Goal: Task Accomplishment & Management: Manage account settings

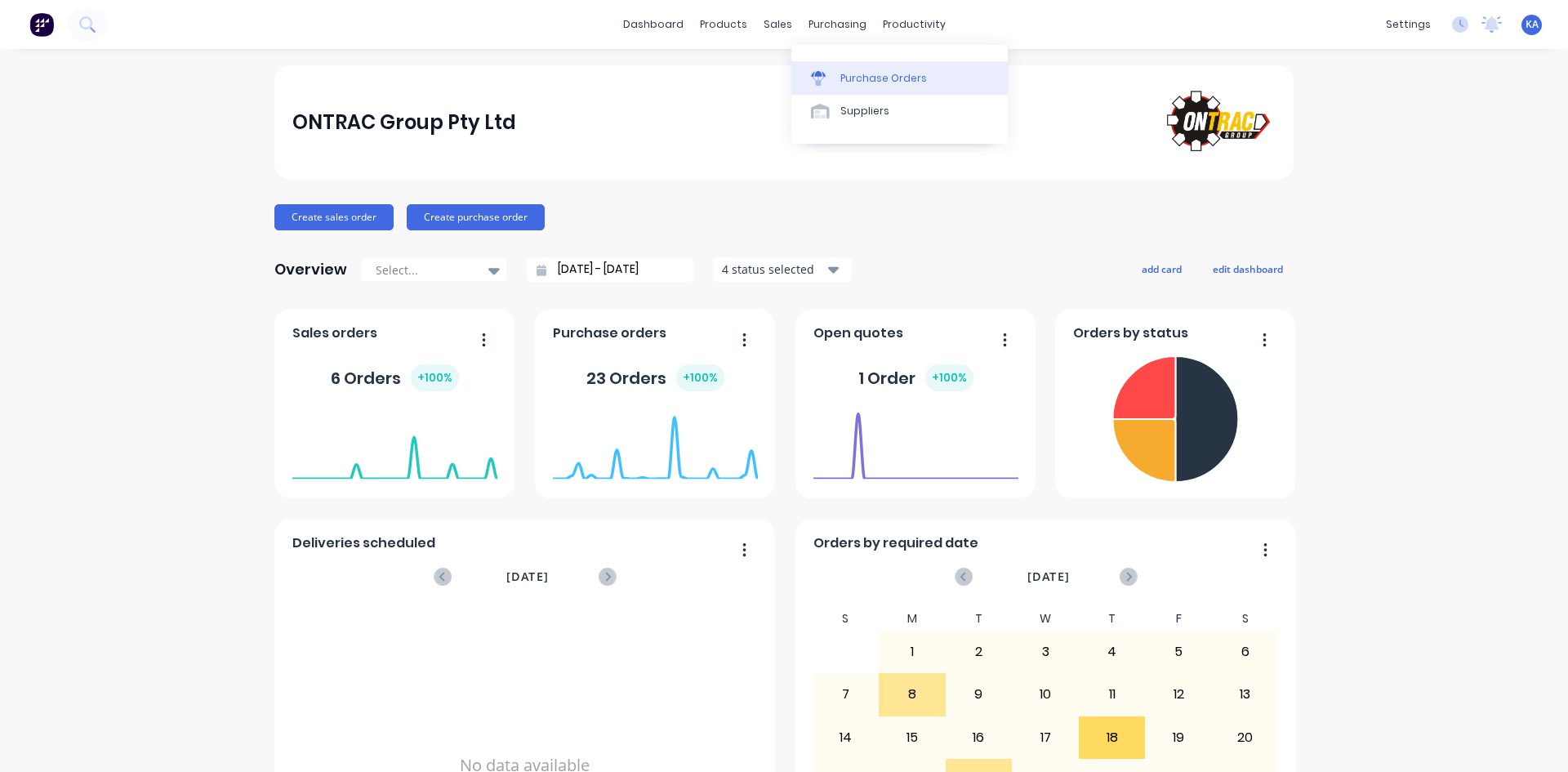
click at [858, 71] on div "Purchase Orders" at bounding box center [884, 78] width 87 height 15
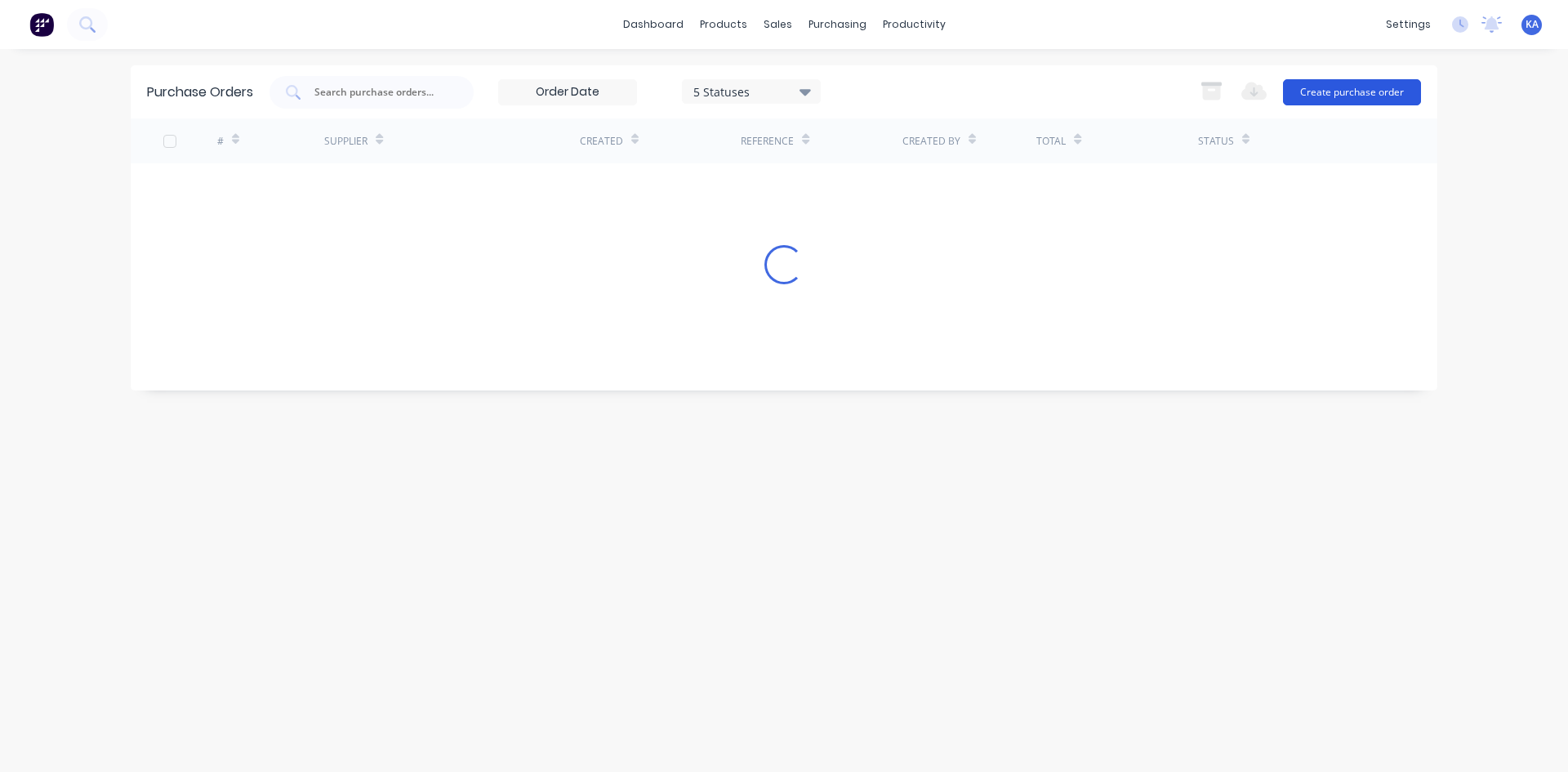
click at [1368, 93] on button "Create purchase order" at bounding box center [1352, 93] width 138 height 26
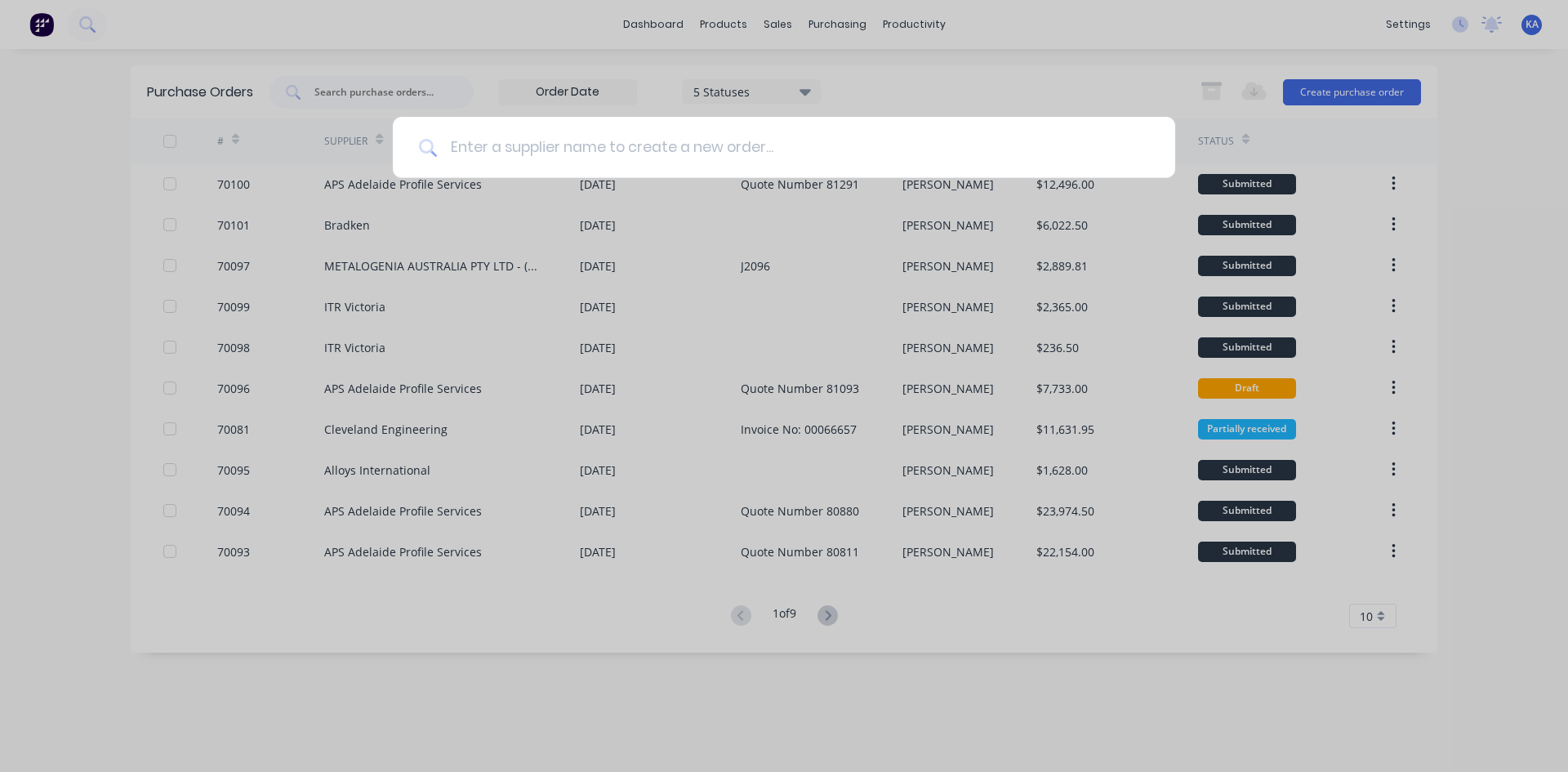
click at [697, 141] on input at bounding box center [793, 147] width 712 height 61
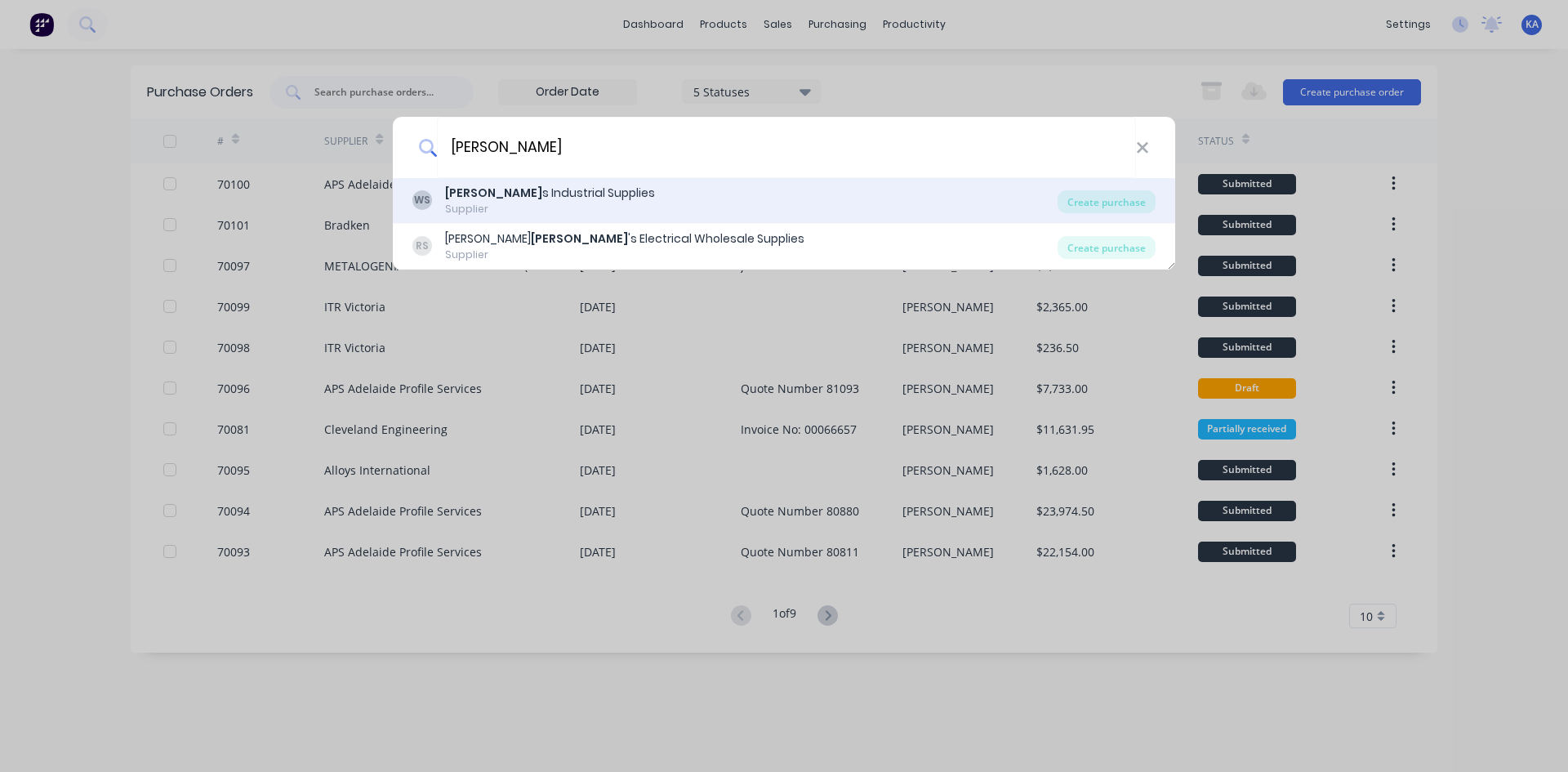
type input "[PERSON_NAME]"
click at [618, 216] on div "[PERSON_NAME] s Industrial Supplies Supplier" at bounding box center [735, 201] width 645 height 32
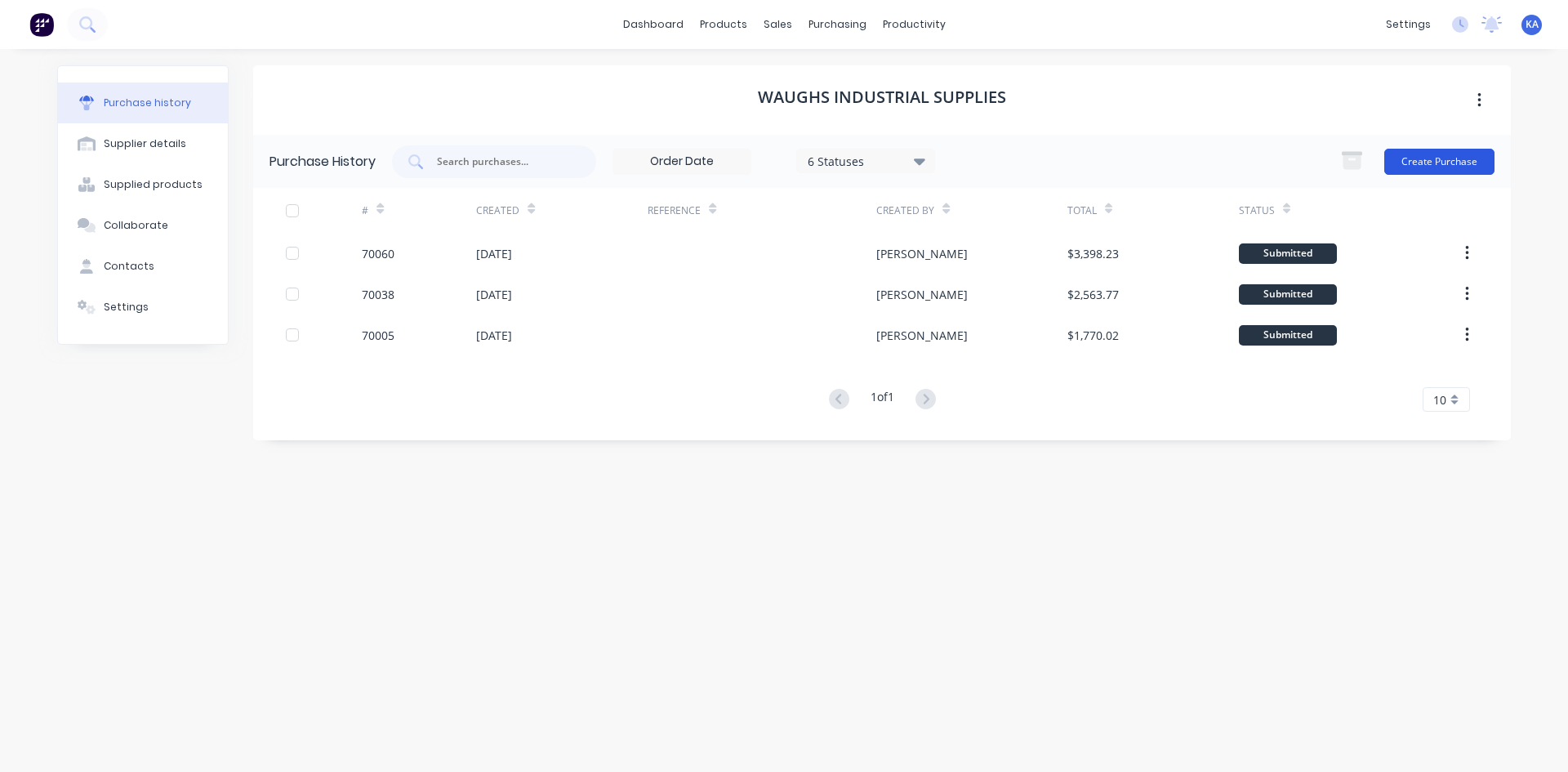
click at [1416, 159] on button "Create Purchase" at bounding box center [1439, 162] width 110 height 26
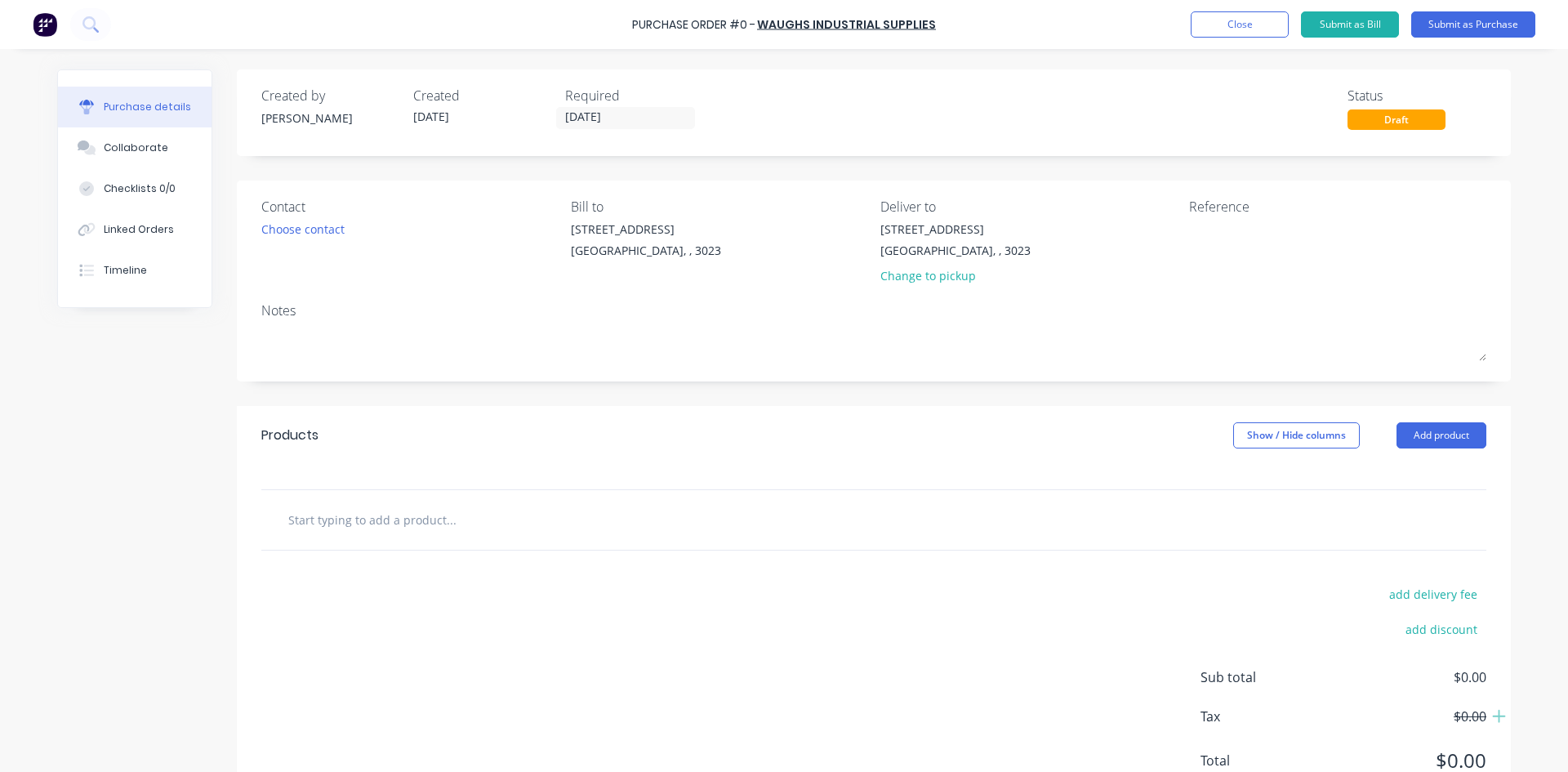
click at [370, 526] on input "text" at bounding box center [451, 519] width 327 height 33
click at [363, 507] on input "text" at bounding box center [451, 519] width 327 height 33
paste input "1240055"
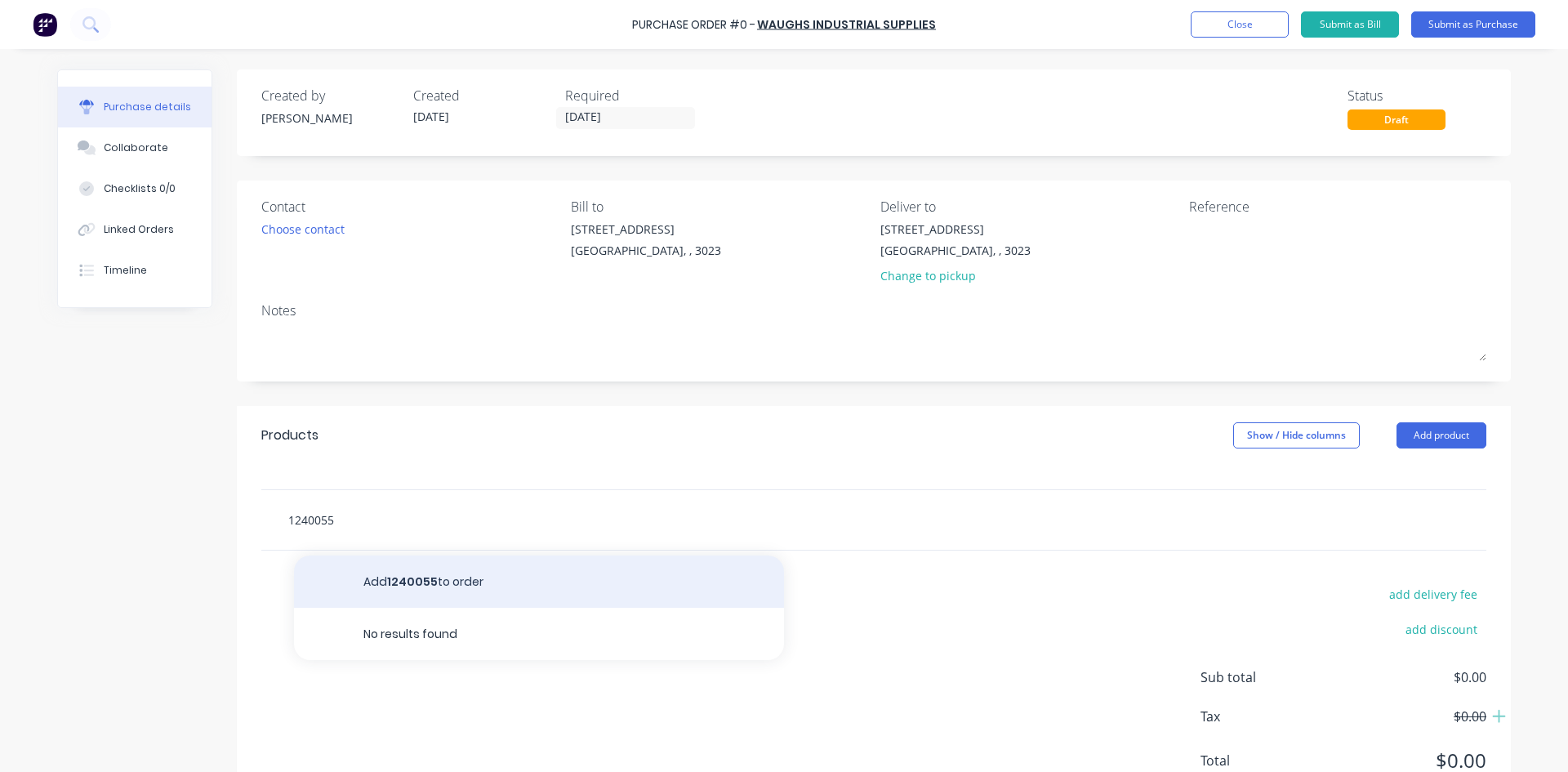
type input "1240055"
click at [486, 590] on button "Add 1240055 to order" at bounding box center [539, 581] width 490 height 52
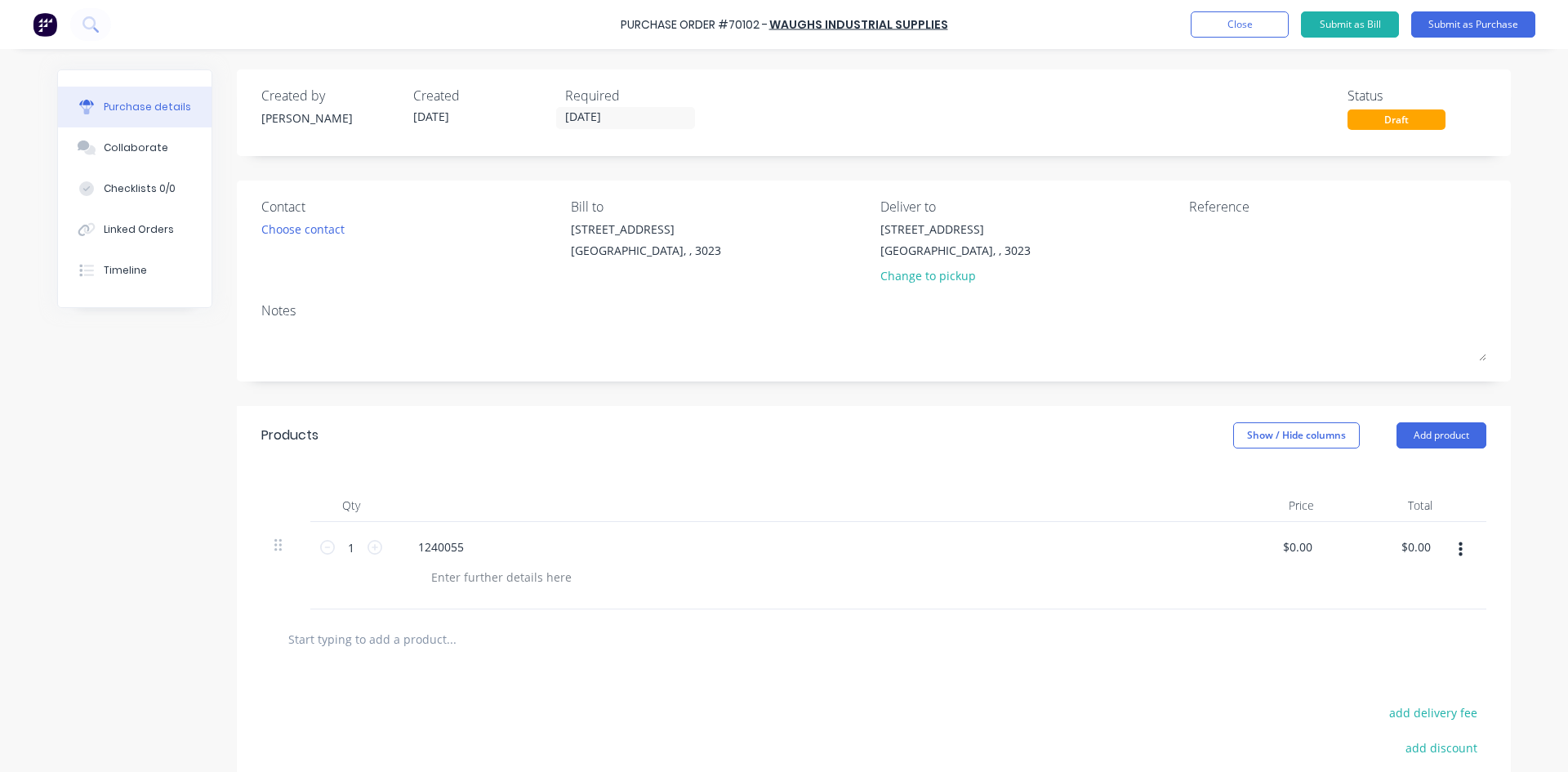
click at [1464, 547] on button "button" at bounding box center [1460, 549] width 38 height 29
click at [1393, 694] on button "Delete" at bounding box center [1410, 691] width 139 height 33
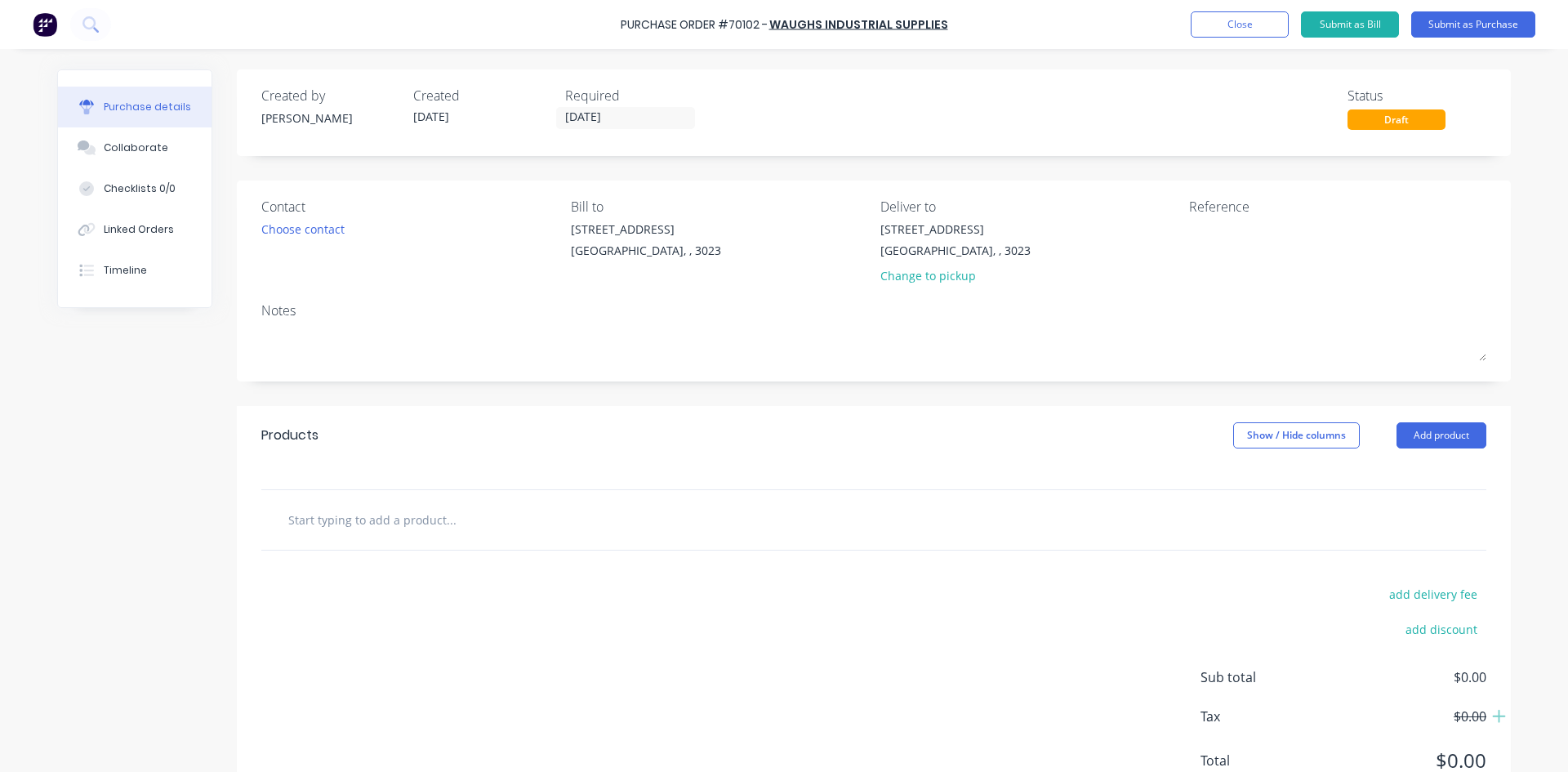
click at [381, 526] on input "text" at bounding box center [451, 519] width 327 height 33
click at [325, 509] on input "text" at bounding box center [451, 519] width 327 height 33
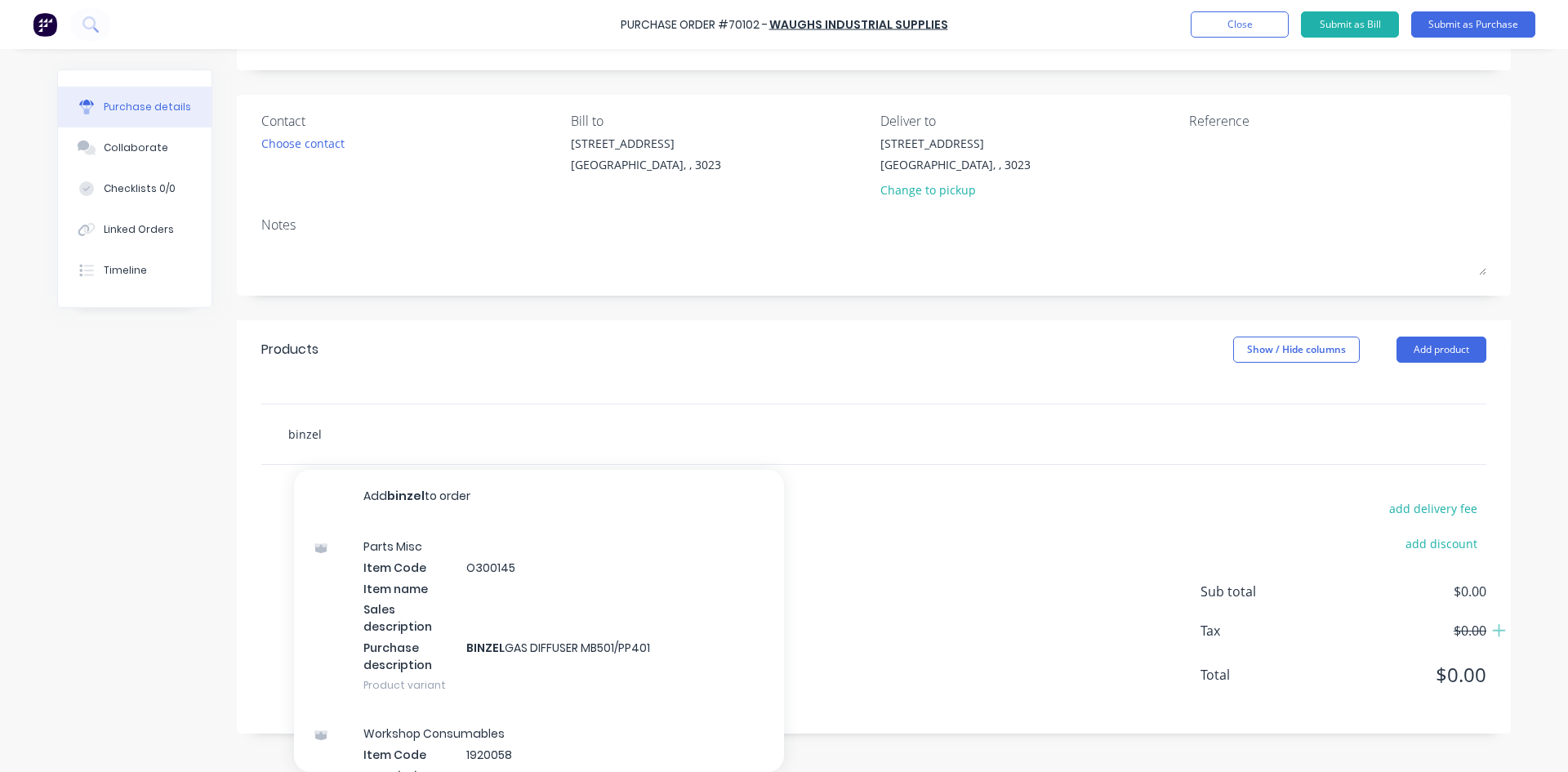
type input "binzel"
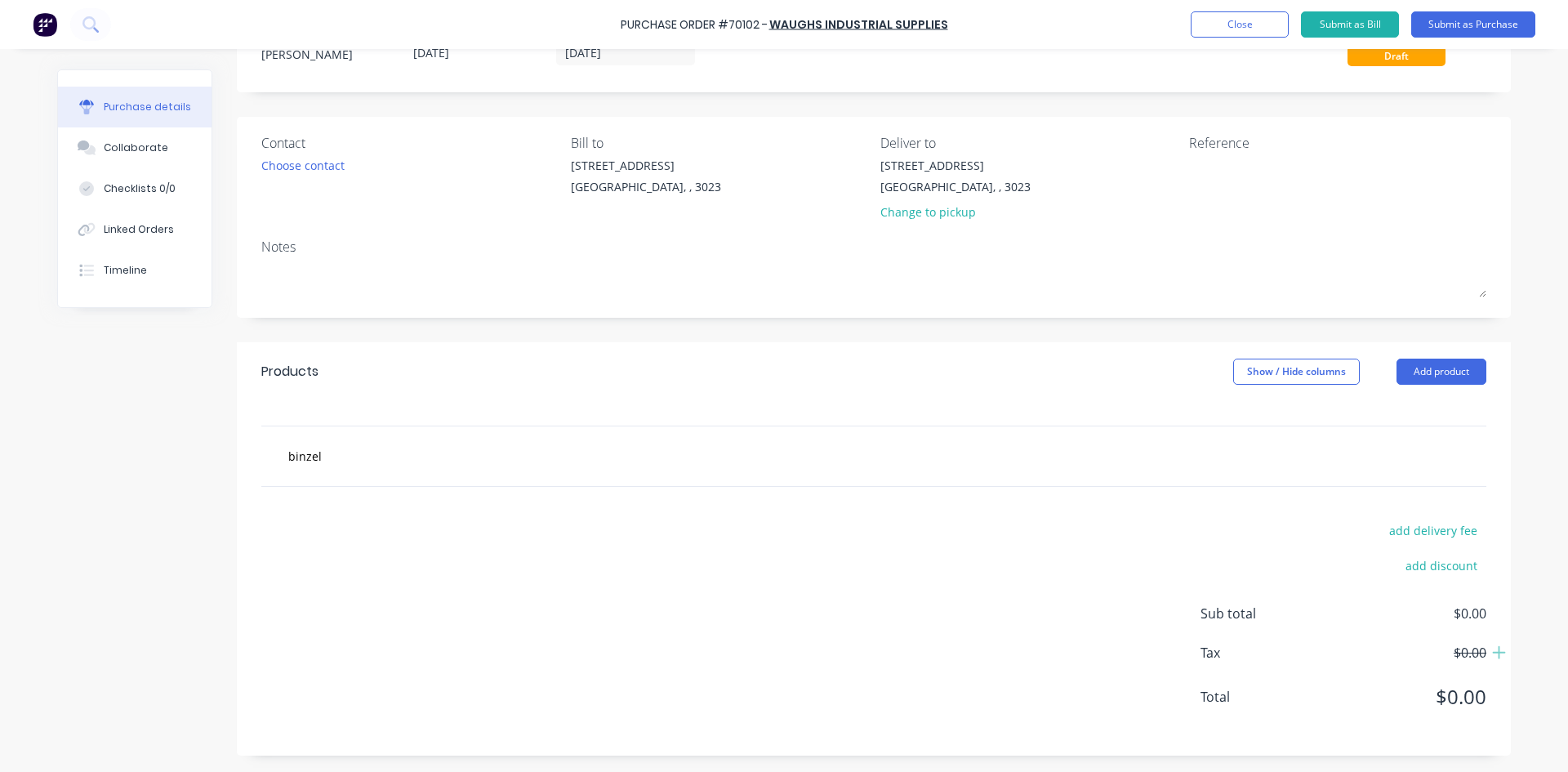
click at [100, 518] on div "Created by [PERSON_NAME] Created [DATE] Required [DATE] Status Draft Contact Ch…" at bounding box center [784, 380] width 1454 height 750
click at [341, 450] on input "binzel" at bounding box center [451, 456] width 327 height 33
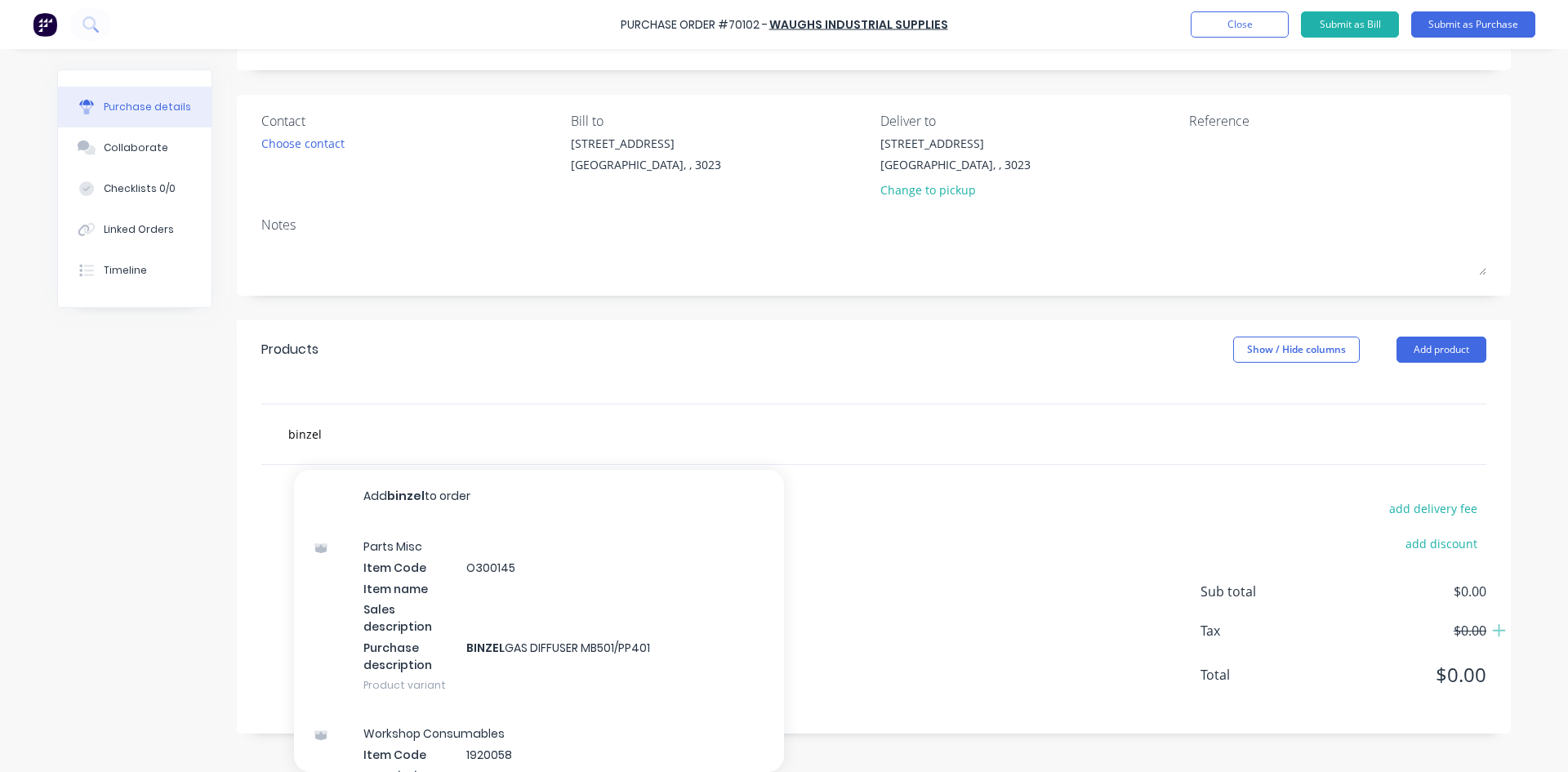
click at [72, 518] on div "Created by [PERSON_NAME] Created [DATE] Required [DATE] Status Draft Contact Ch…" at bounding box center [784, 358] width 1454 height 750
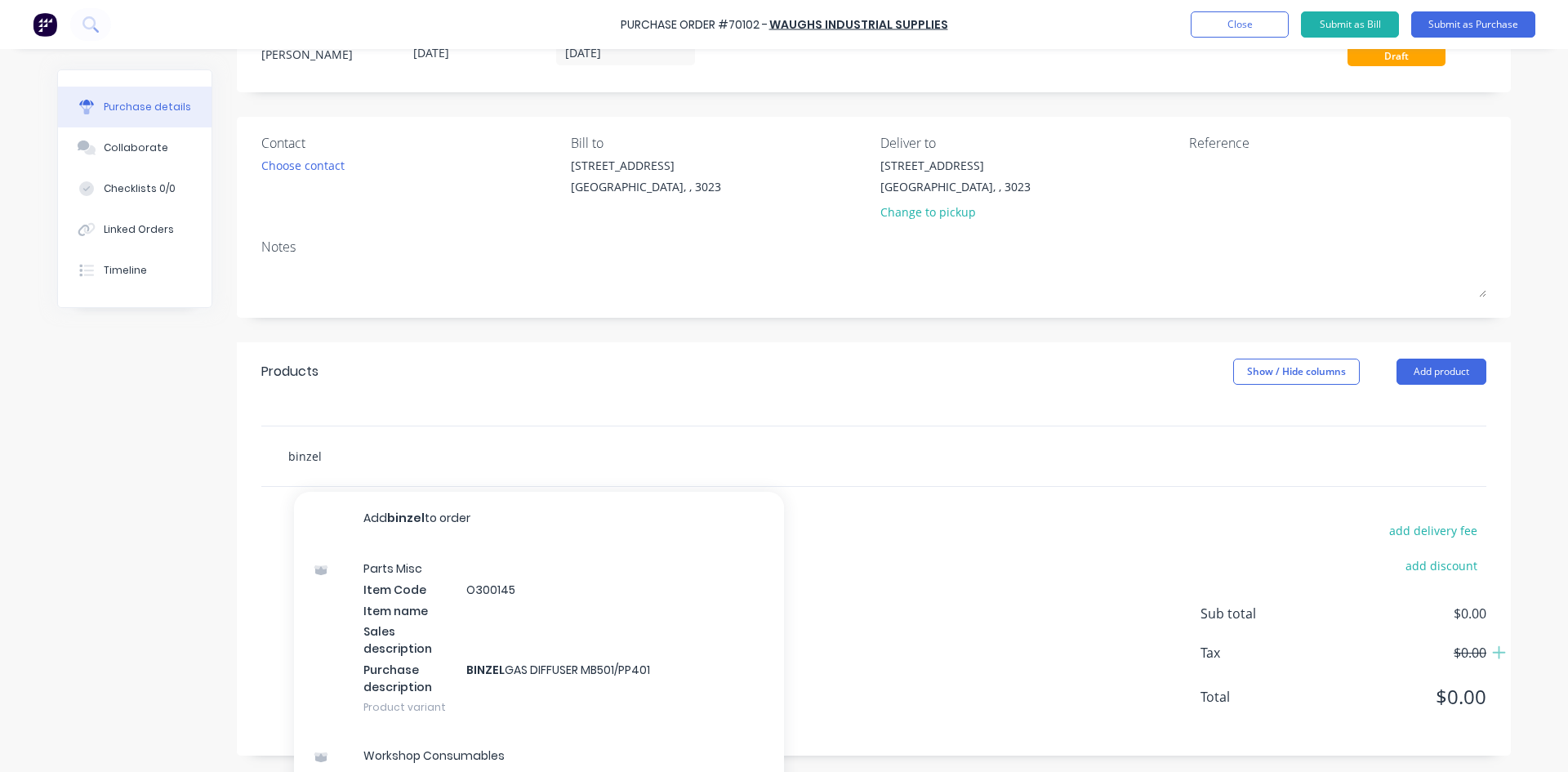
drag, startPoint x: 321, startPoint y: 453, endPoint x: 208, endPoint y: 460, distance: 113.2
click at [208, 460] on div "Created by [PERSON_NAME] Created [DATE] Required [DATE] Status Draft Contact Ch…" at bounding box center [784, 380] width 1454 height 750
